Goal: Information Seeking & Learning: Learn about a topic

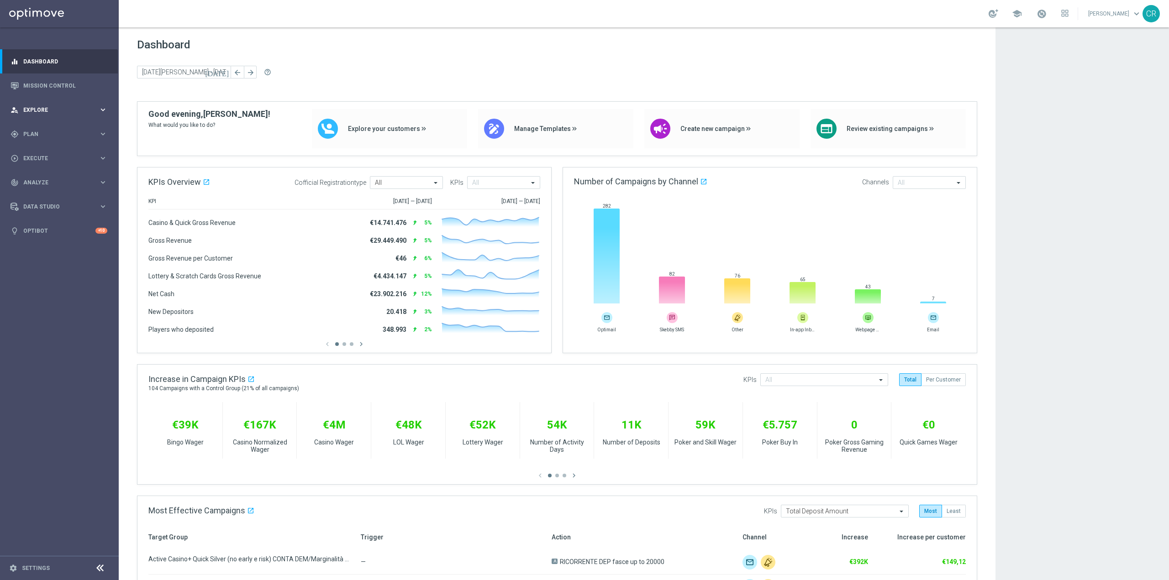
click at [52, 104] on div "person_search Explore keyboard_arrow_right" at bounding box center [59, 110] width 118 height 24
click at [56, 126] on link "Customer Explorer" at bounding box center [59, 128] width 71 height 7
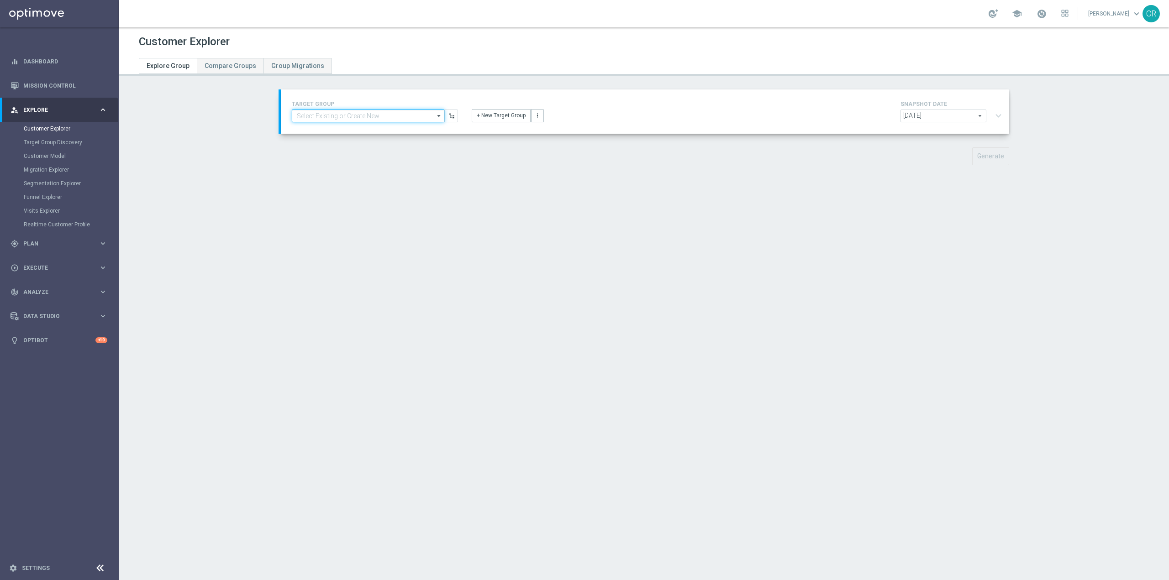
click at [375, 120] on input at bounding box center [368, 116] width 152 height 13
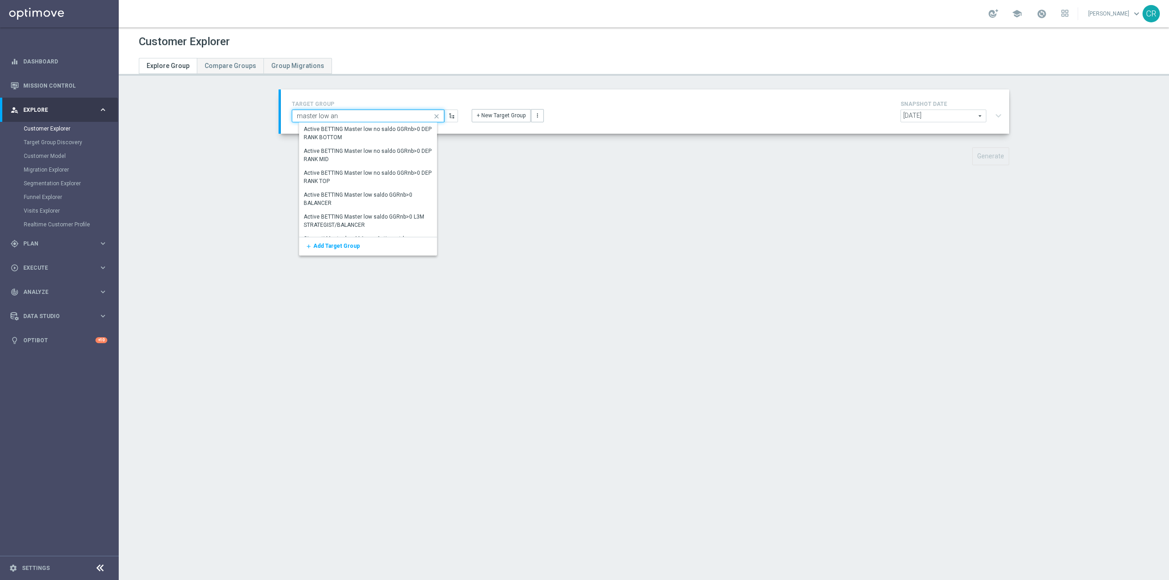
type input "master low [PERSON_NAME]"
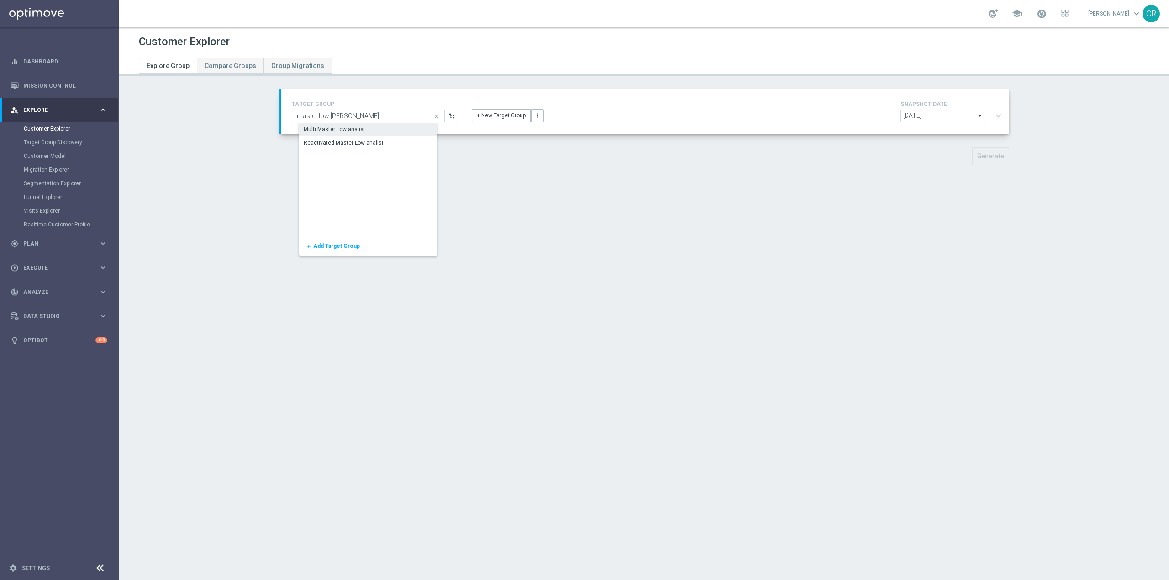
click at [373, 131] on div "Multi Master Low analisi" at bounding box center [375, 129] width 152 height 13
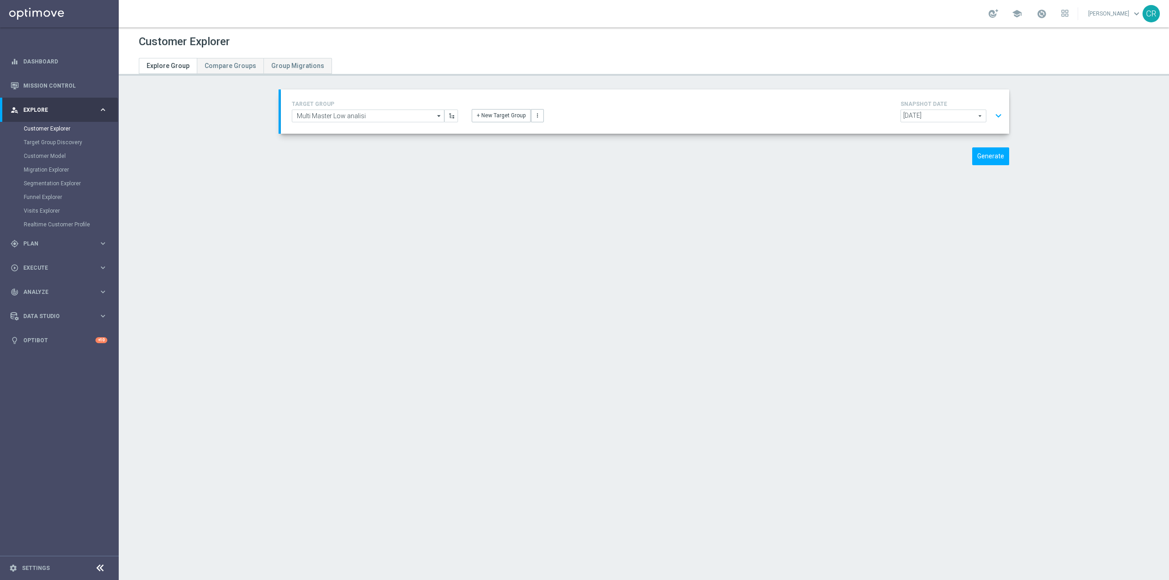
click at [993, 111] on button "expand_more" at bounding box center [997, 115] width 13 height 17
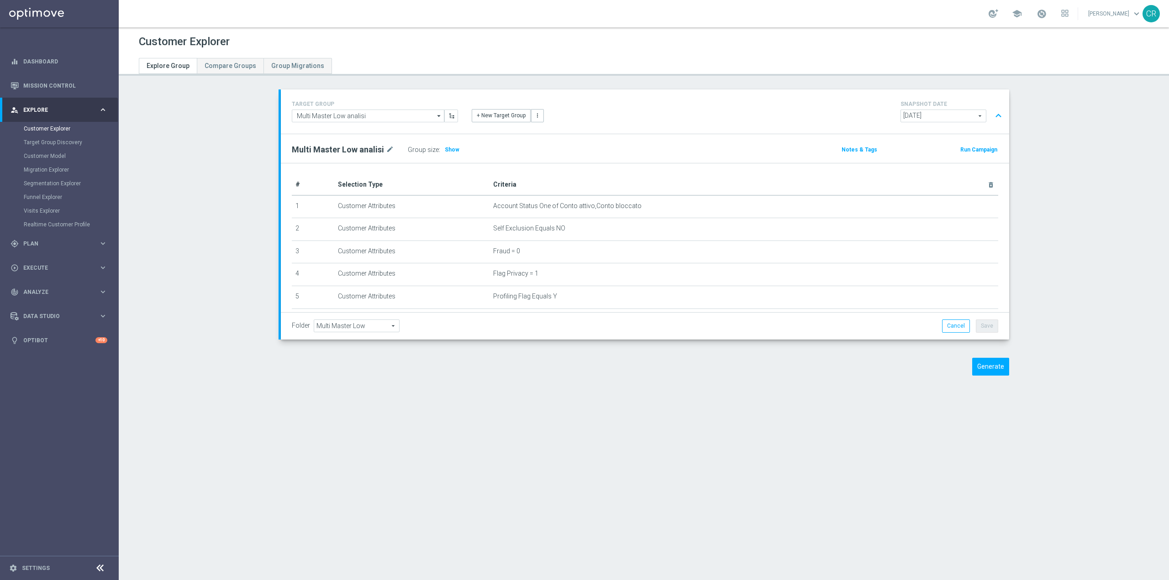
click at [957, 117] on span "[DATE]" at bounding box center [943, 116] width 85 height 12
click at [1062, 121] on section "TARGET GROUP Multi Master Low analisi Multi Master Low analisi arrow_drop_down …" at bounding box center [644, 239] width 1050 height 300
click at [996, 116] on button "expand_less" at bounding box center [997, 115] width 13 height 17
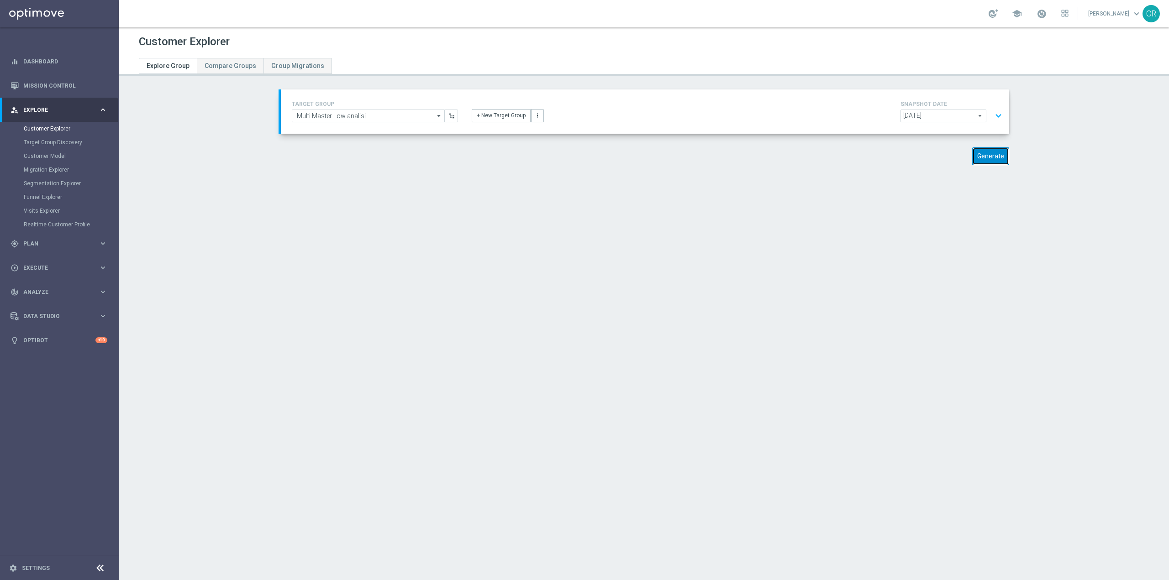
click at [978, 159] on button "Generate" at bounding box center [990, 156] width 37 height 18
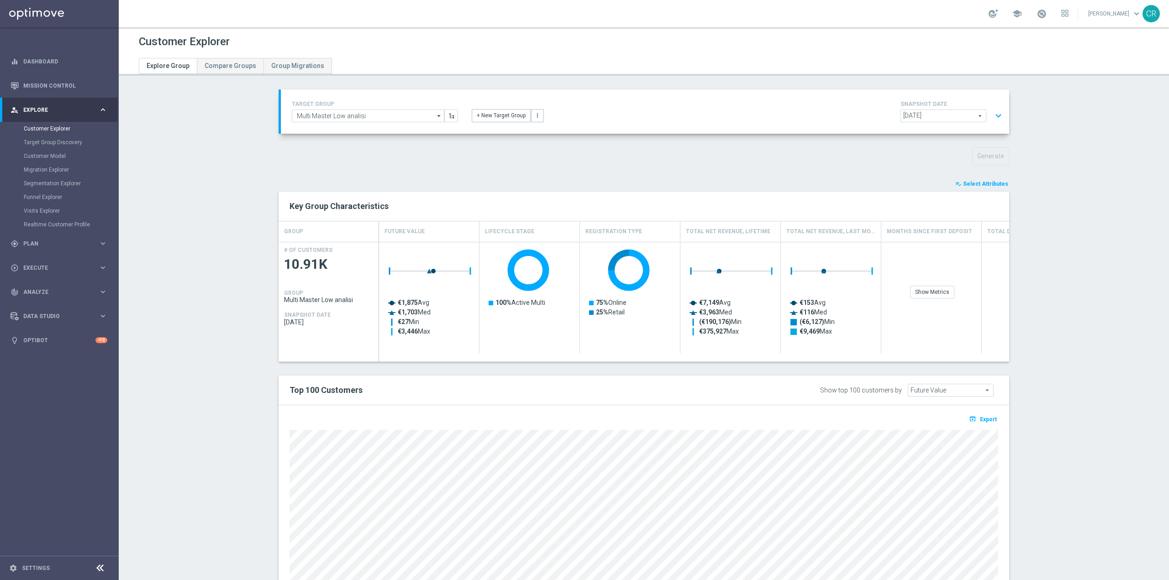
click at [999, 184] on span "Select Attributes" at bounding box center [985, 184] width 45 height 6
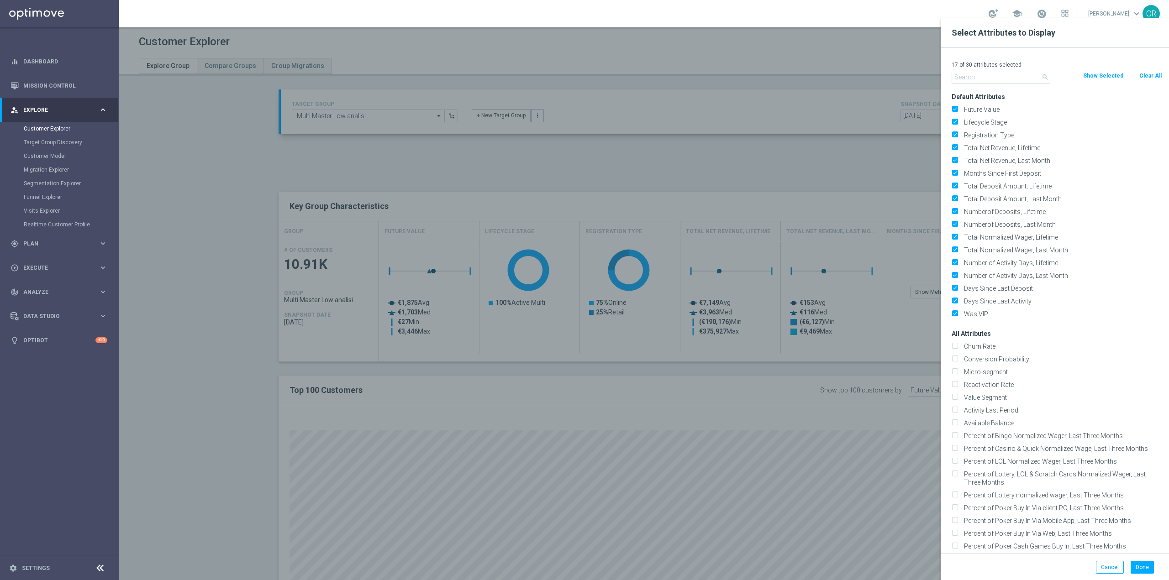
type input "d"
type input "i"
click at [1150, 77] on button "Clear All" at bounding box center [1150, 76] width 24 height 10
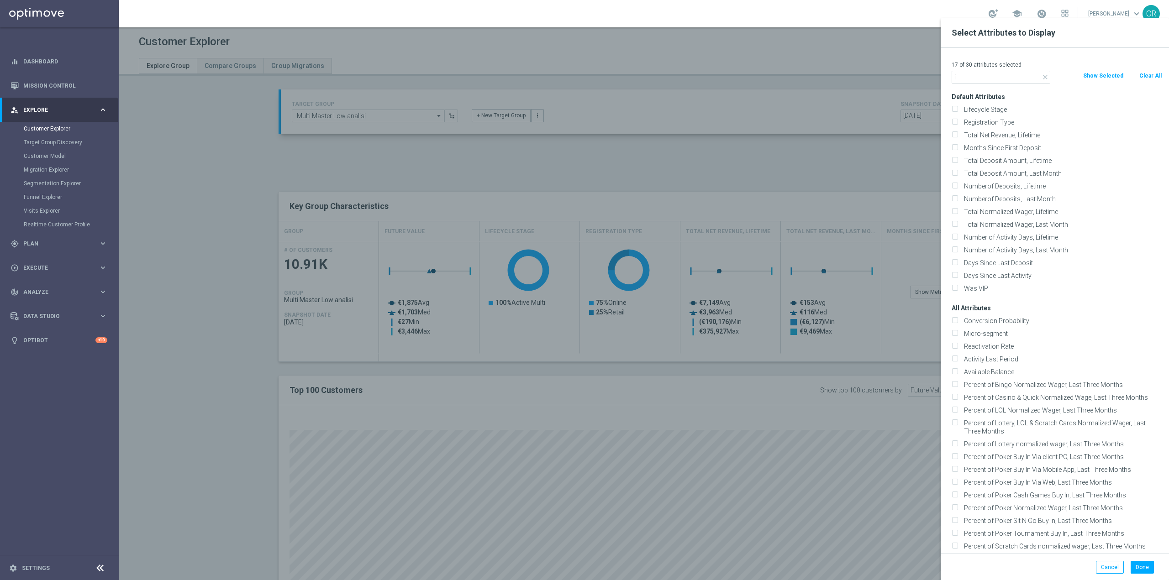
checkbox input "false"
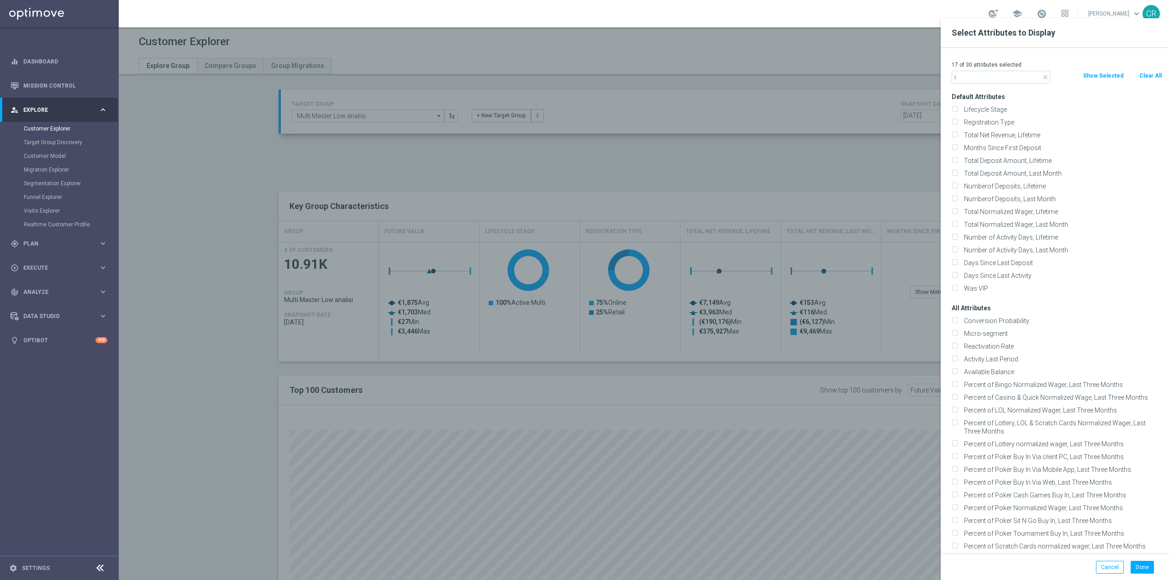
checkbox input "false"
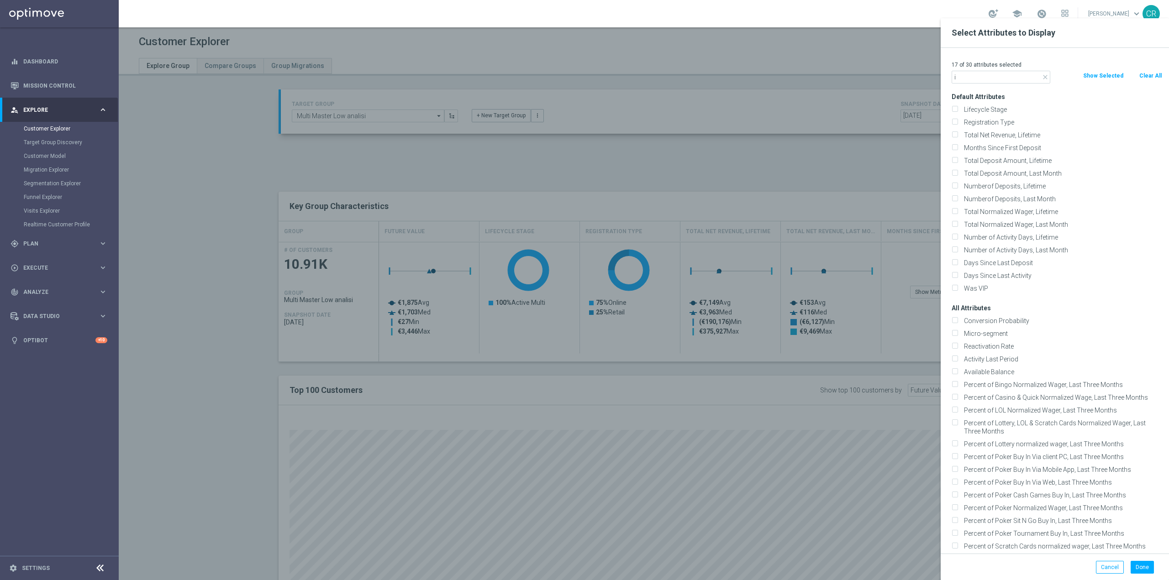
checkbox input "false"
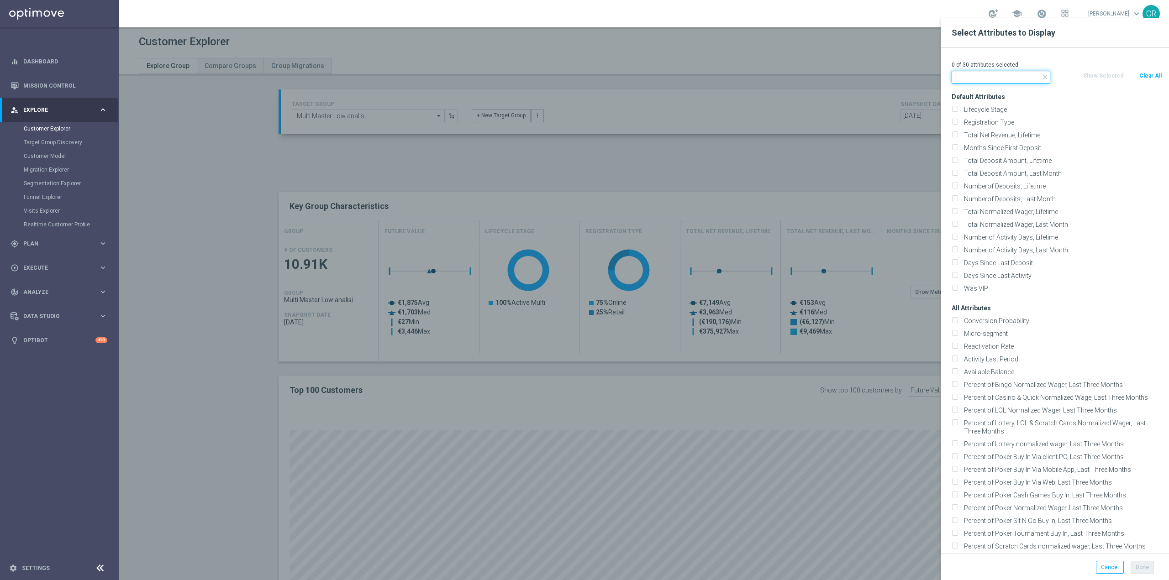
click at [967, 77] on input "i" at bounding box center [1000, 77] width 99 height 13
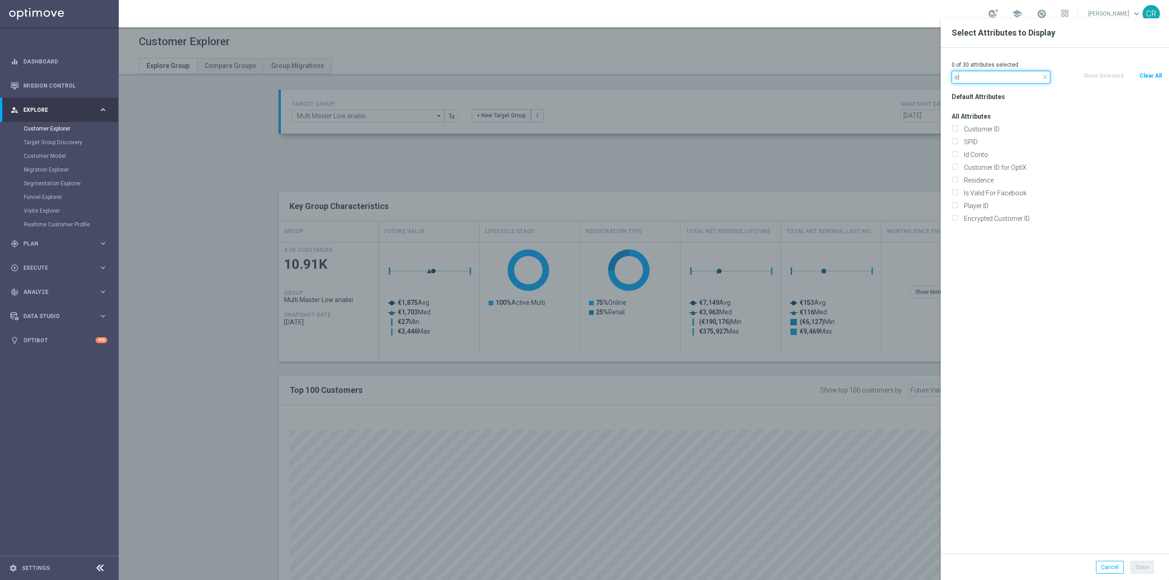
type input "id"
click at [987, 123] on div "Customer ID" at bounding box center [1056, 129] width 224 height 13
click at [983, 125] on label "Customer ID" at bounding box center [1060, 129] width 201 height 8
click at [957, 127] on input "Customer ID" at bounding box center [954, 130] width 6 height 6
checkbox input "true"
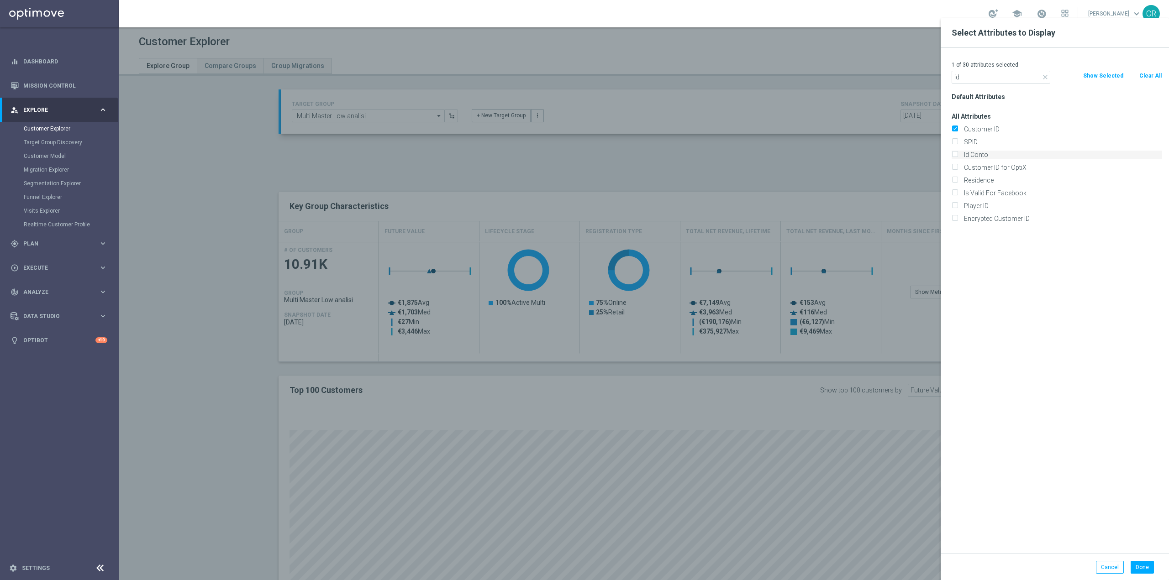
click at [963, 154] on label "Id Conto" at bounding box center [1060, 155] width 201 height 8
click at [957, 154] on input "Id Conto" at bounding box center [954, 156] width 6 height 6
checkbox input "true"
click at [1019, 78] on input "id" at bounding box center [1000, 77] width 99 height 13
type input "i"
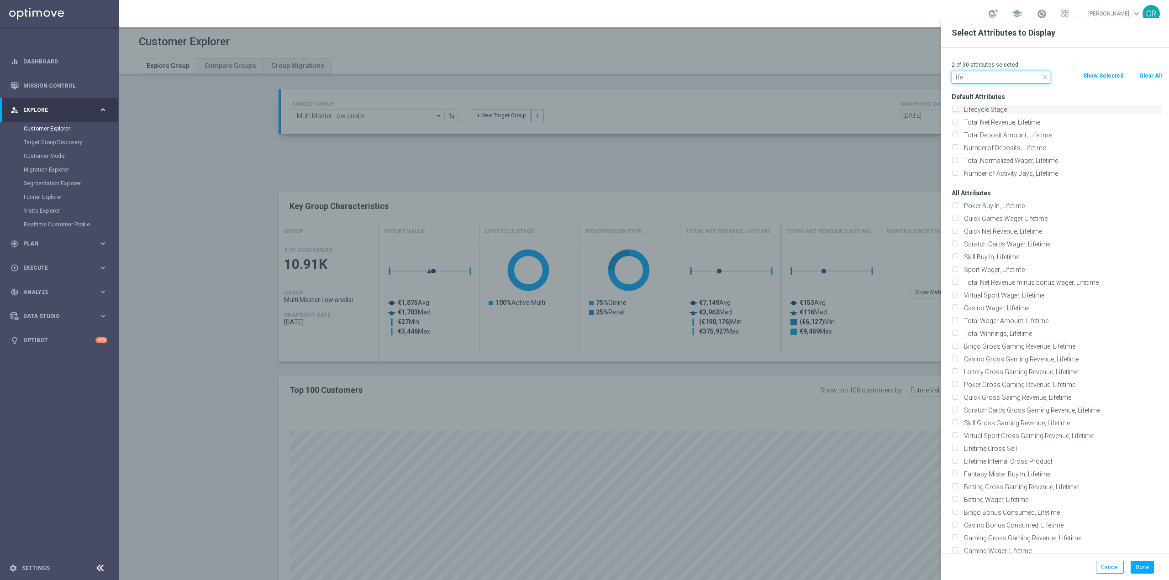
type input "life"
click at [989, 110] on label "Lifecycle Stage" at bounding box center [1060, 109] width 201 height 8
click at [957, 110] on input "Lifecycle Stage" at bounding box center [954, 111] width 6 height 6
checkbox input "true"
click at [1145, 570] on button "Done" at bounding box center [1141, 567] width 23 height 13
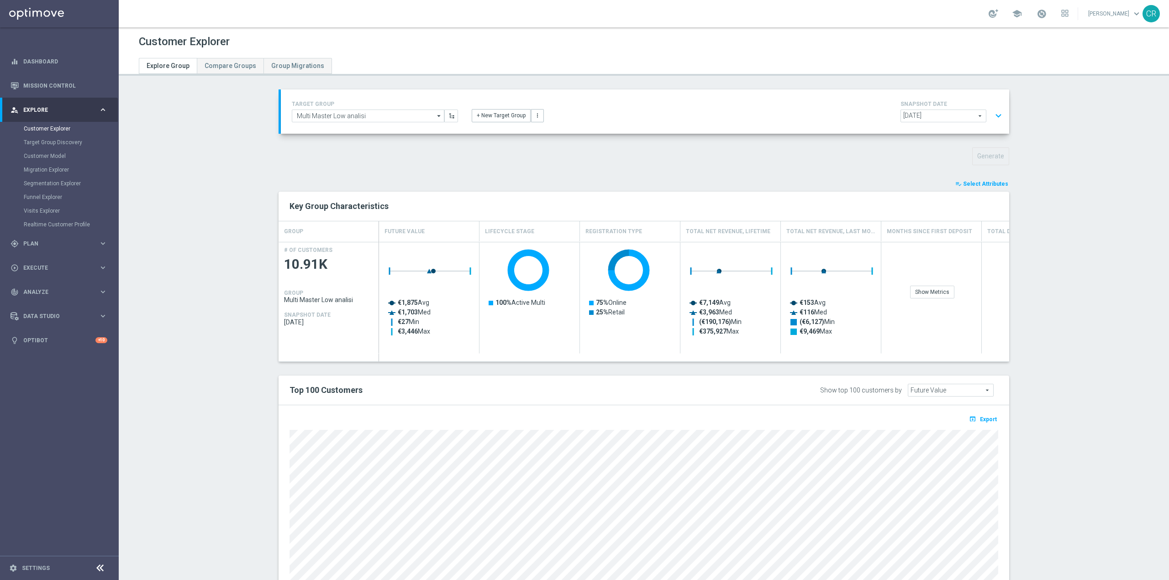
type input "Search"
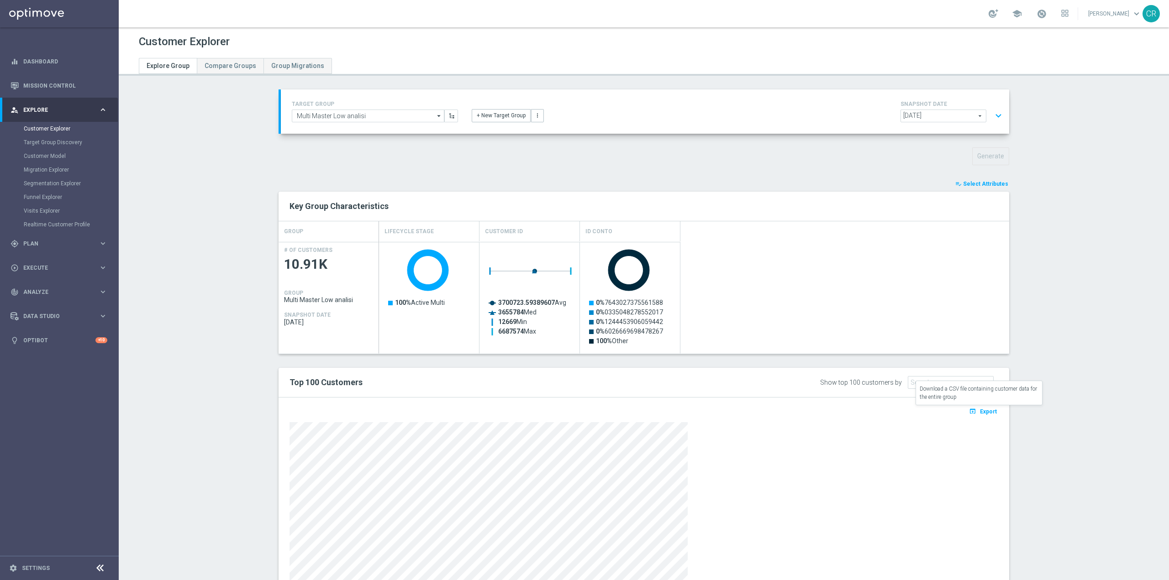
click at [985, 409] on span "Export" at bounding box center [988, 412] width 17 height 6
click at [386, 115] on input "Multi Master Low analisi" at bounding box center [368, 116] width 152 height 13
click at [386, 140] on div "Reactivated Master Low analisi" at bounding box center [375, 142] width 152 height 13
type input "Reactivated Master Low analisi"
type input "Reactivated Master Low"
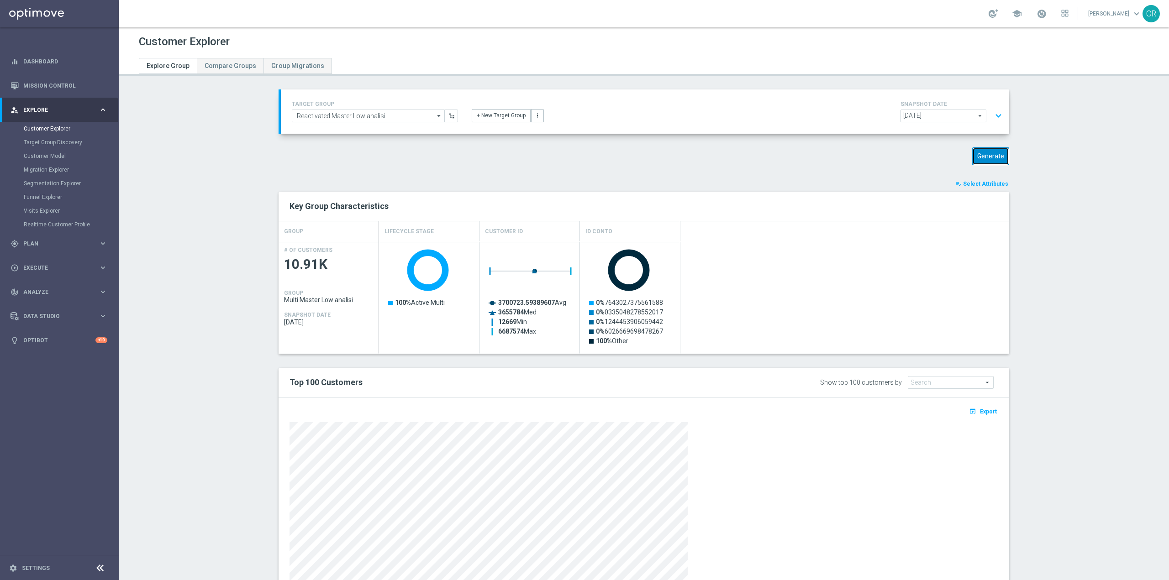
click at [993, 157] on button "Generate" at bounding box center [990, 156] width 37 height 18
